Goal: Task Accomplishment & Management: Use online tool/utility

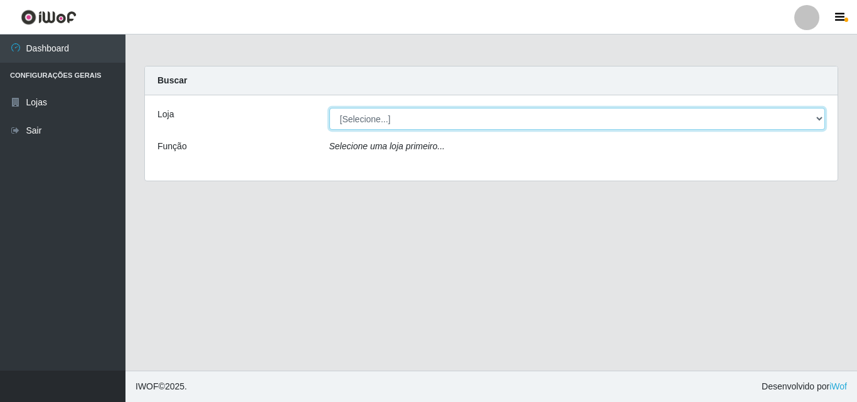
click at [376, 116] on select "[Selecione...] Extrabom - Loja 01 Centro de Distribuição" at bounding box center [577, 119] width 496 height 22
select select "435"
click at [329, 108] on select "[Selecione...] Extrabom - Loja 01 Centro de Distribuição" at bounding box center [577, 119] width 496 height 22
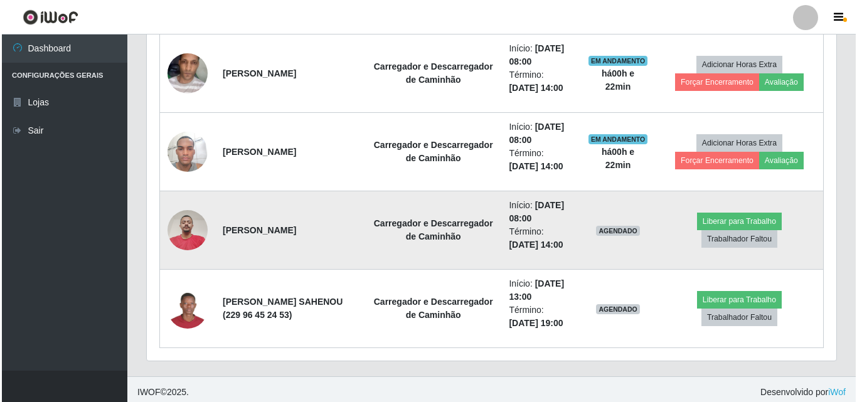
scroll to position [678, 0]
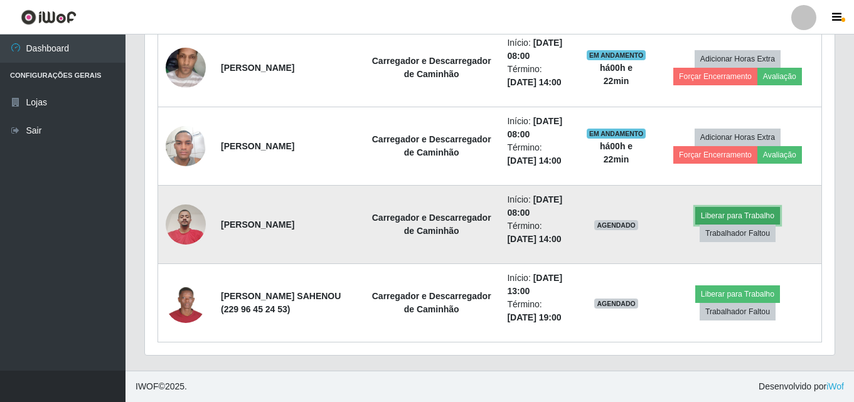
click at [724, 214] on button "Liberar para Trabalho" at bounding box center [737, 216] width 85 height 18
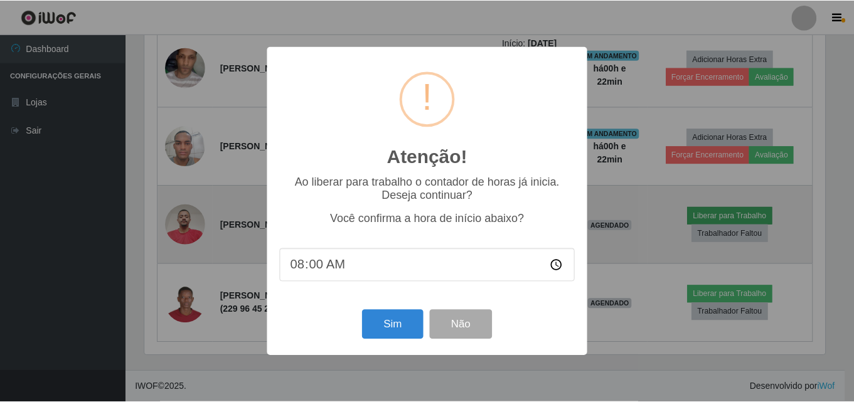
scroll to position [260, 683]
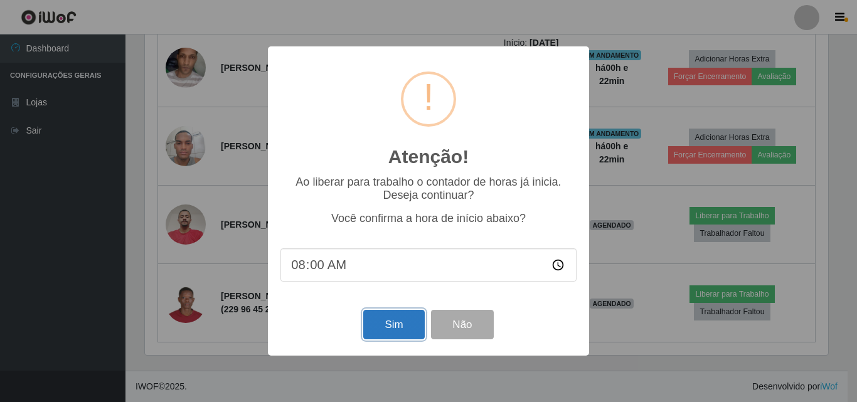
click at [391, 319] on button "Sim" at bounding box center [393, 324] width 61 height 29
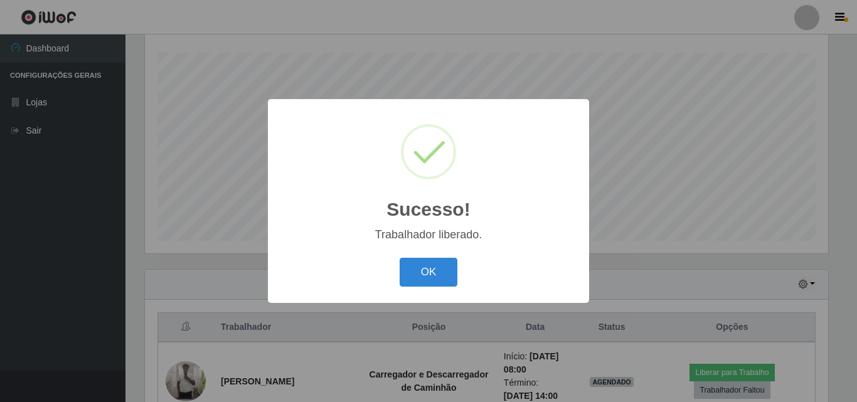
click at [426, 288] on div "OK Cancel" at bounding box center [428, 272] width 296 height 36
click at [413, 279] on button "OK" at bounding box center [429, 272] width 58 height 29
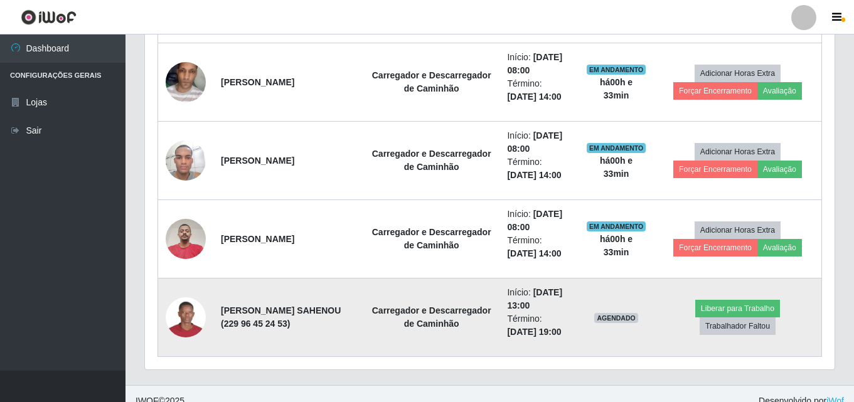
scroll to position [678, 0]
